Goal: Go to known website: Go to known website

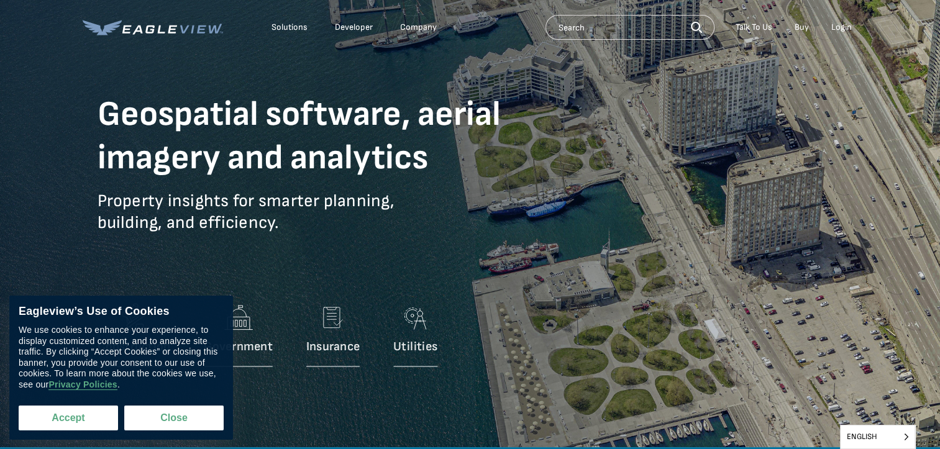
click at [74, 425] on button "Accept" at bounding box center [68, 418] width 99 height 25
checkbox input "true"
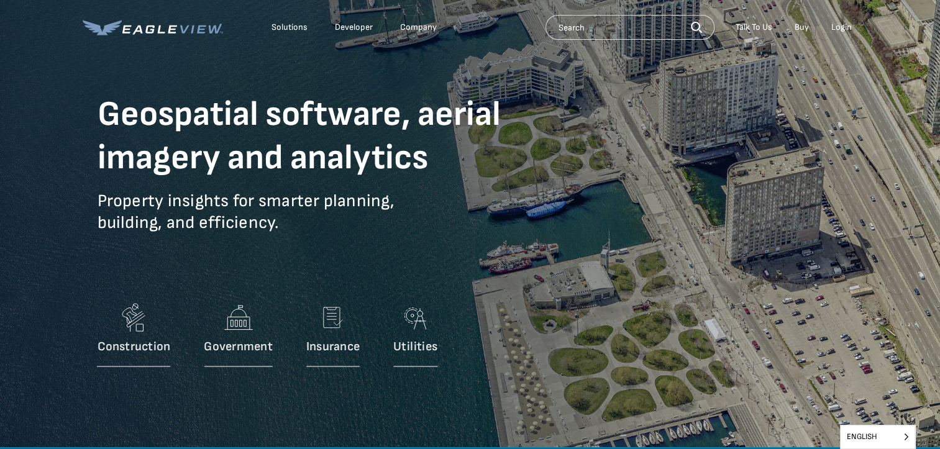
click at [840, 26] on div "Login" at bounding box center [841, 27] width 20 height 11
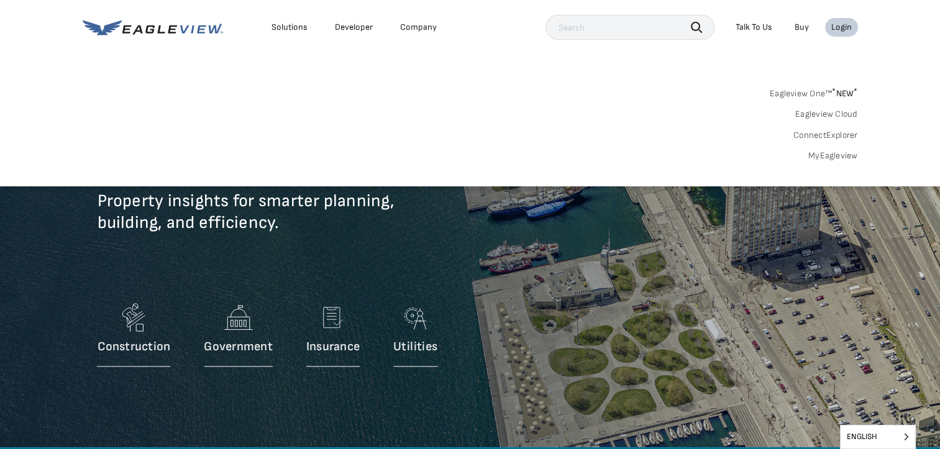
click at [840, 25] on div "Login" at bounding box center [841, 27] width 20 height 11
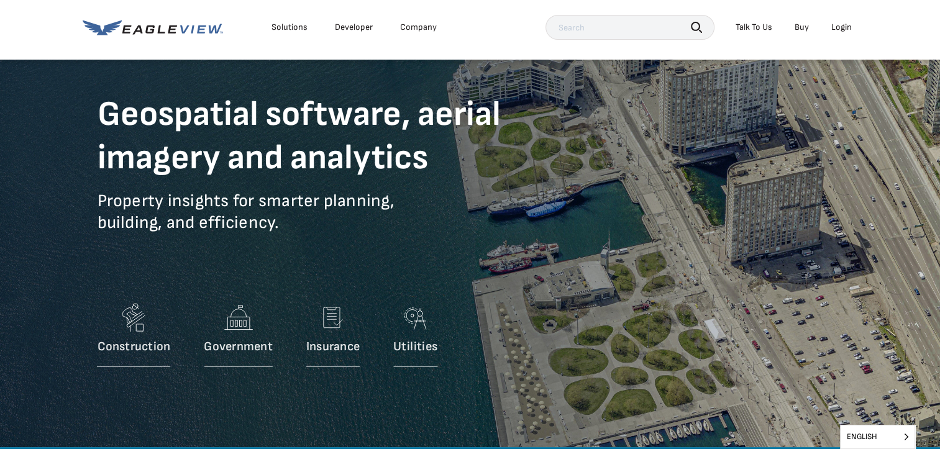
click at [606, 12] on div "Solutions Developer Company Search Talk To Us Buy Login" at bounding box center [470, 27] width 775 height 55
click at [841, 24] on div "Login" at bounding box center [841, 27] width 20 height 11
click at [847, 29] on div "Login" at bounding box center [841, 27] width 20 height 11
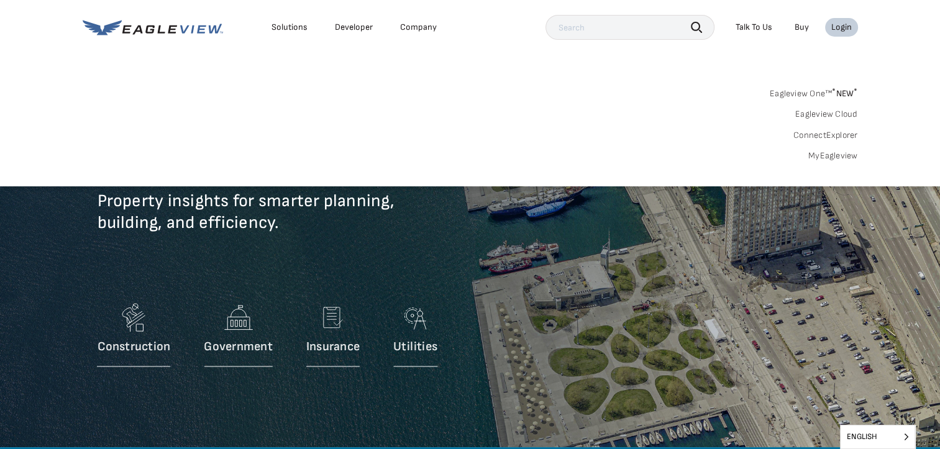
click at [818, 94] on link "Eagleview One™ * NEW *" at bounding box center [814, 91] width 88 height 14
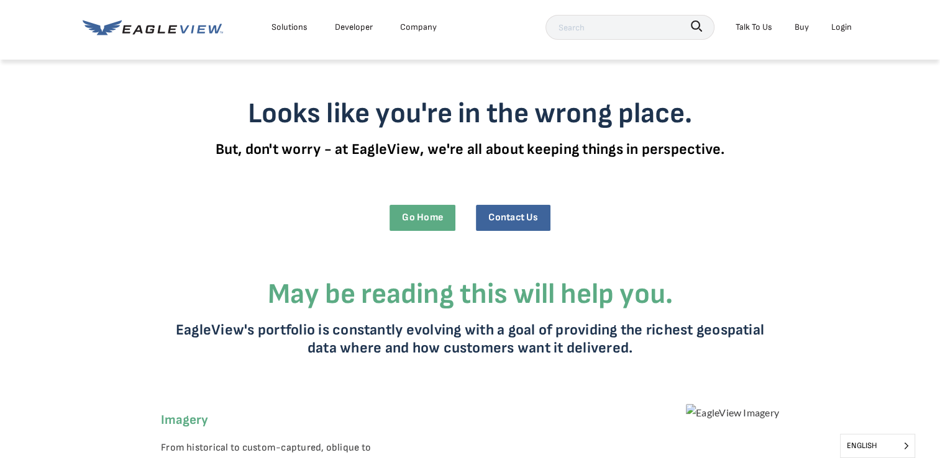
click at [837, 24] on div "Login" at bounding box center [841, 27] width 20 height 16
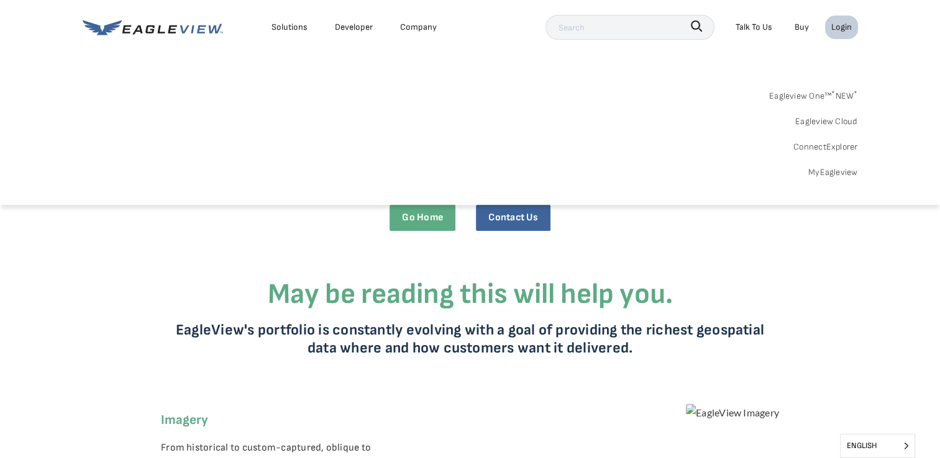
click at [840, 173] on link "MyEagleview" at bounding box center [833, 173] width 50 height 16
